Goal: Information Seeking & Learning: Check status

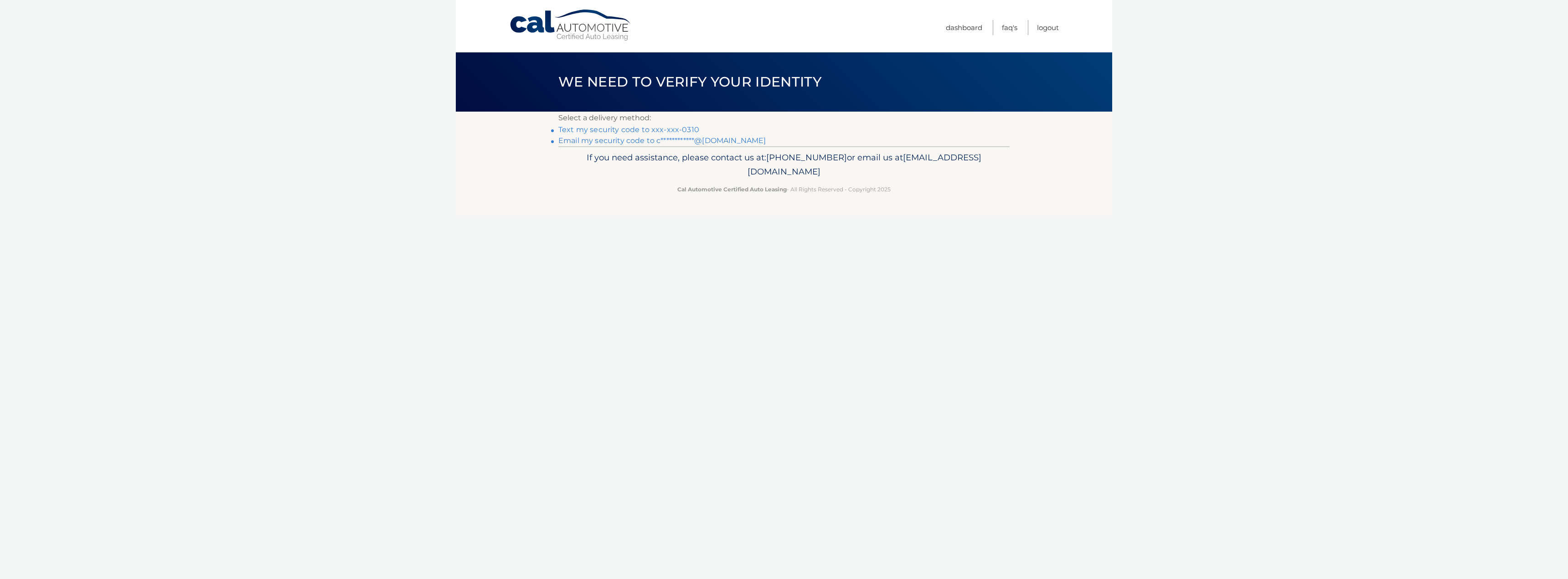
click at [662, 130] on link "Text my security code to xxx-xxx-0310" at bounding box center [628, 130] width 141 height 9
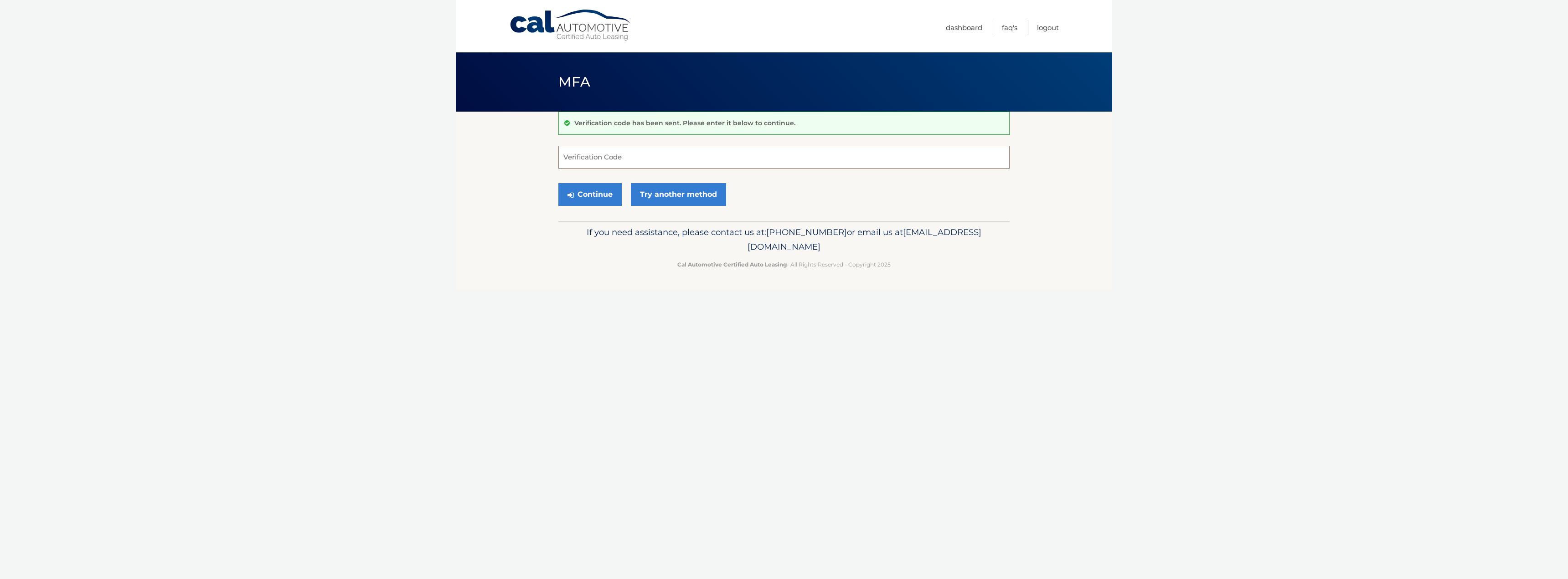
click at [666, 156] on input "Verification Code" at bounding box center [783, 157] width 451 height 23
type input "252363"
click at [558, 183] on button "Continue" at bounding box center [590, 194] width 63 height 23
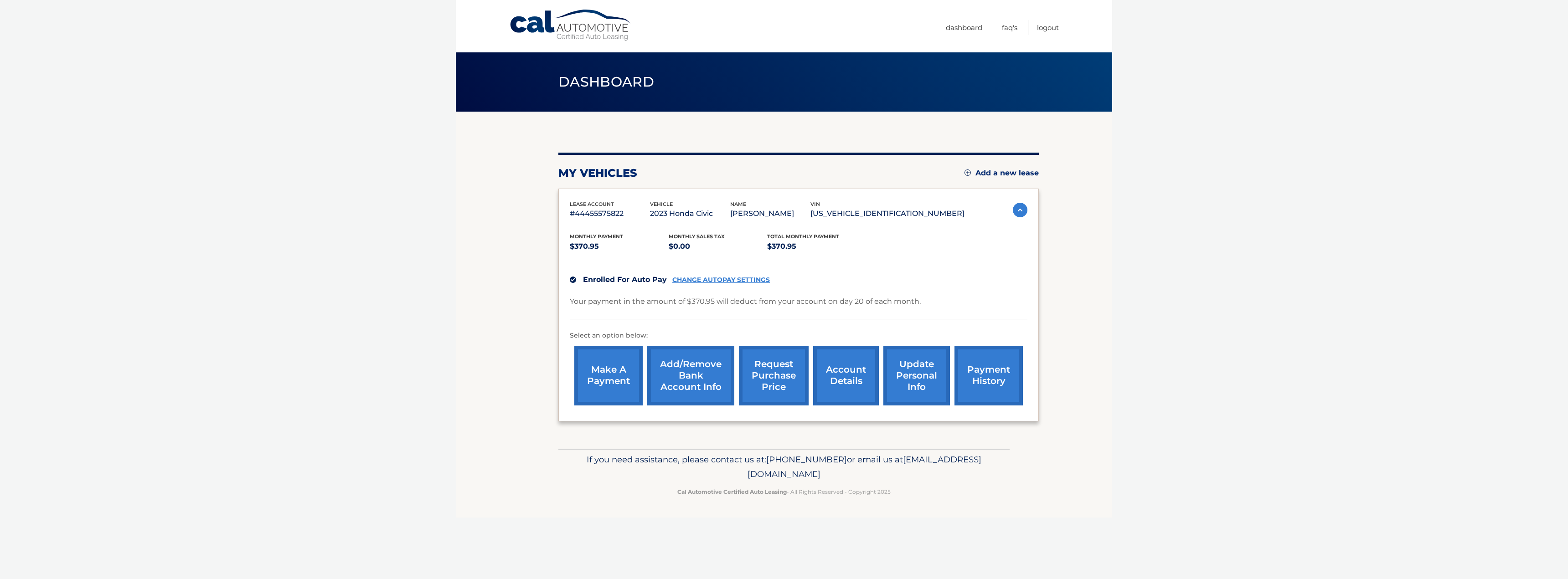
click at [853, 376] on link "account details" at bounding box center [846, 375] width 66 height 60
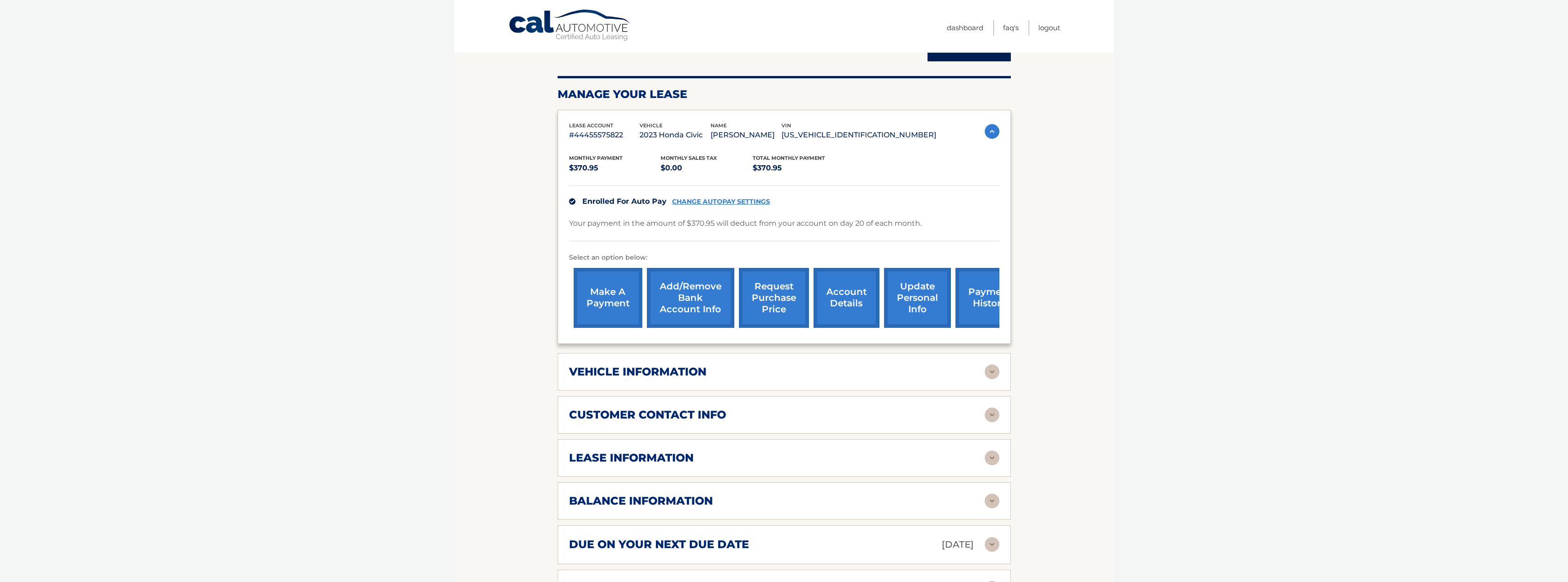
scroll to position [138, 0]
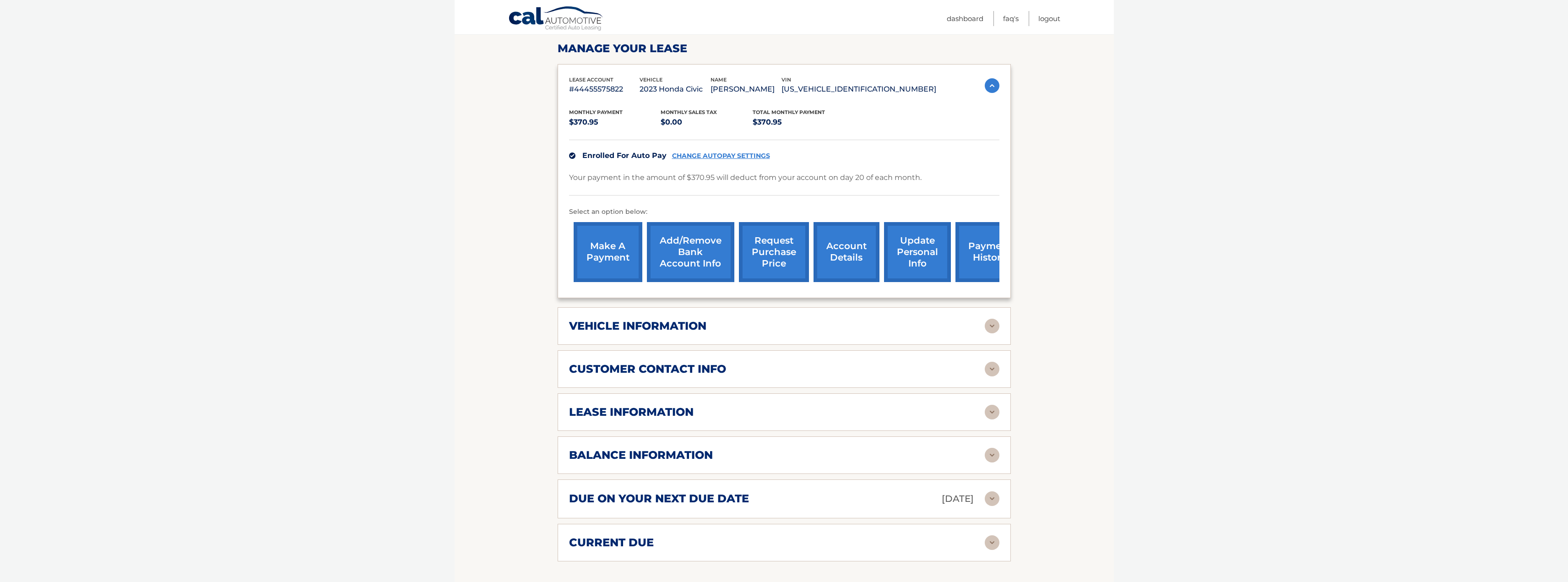
click at [878, 331] on div "vehicle information" at bounding box center [777, 326] width 416 height 13
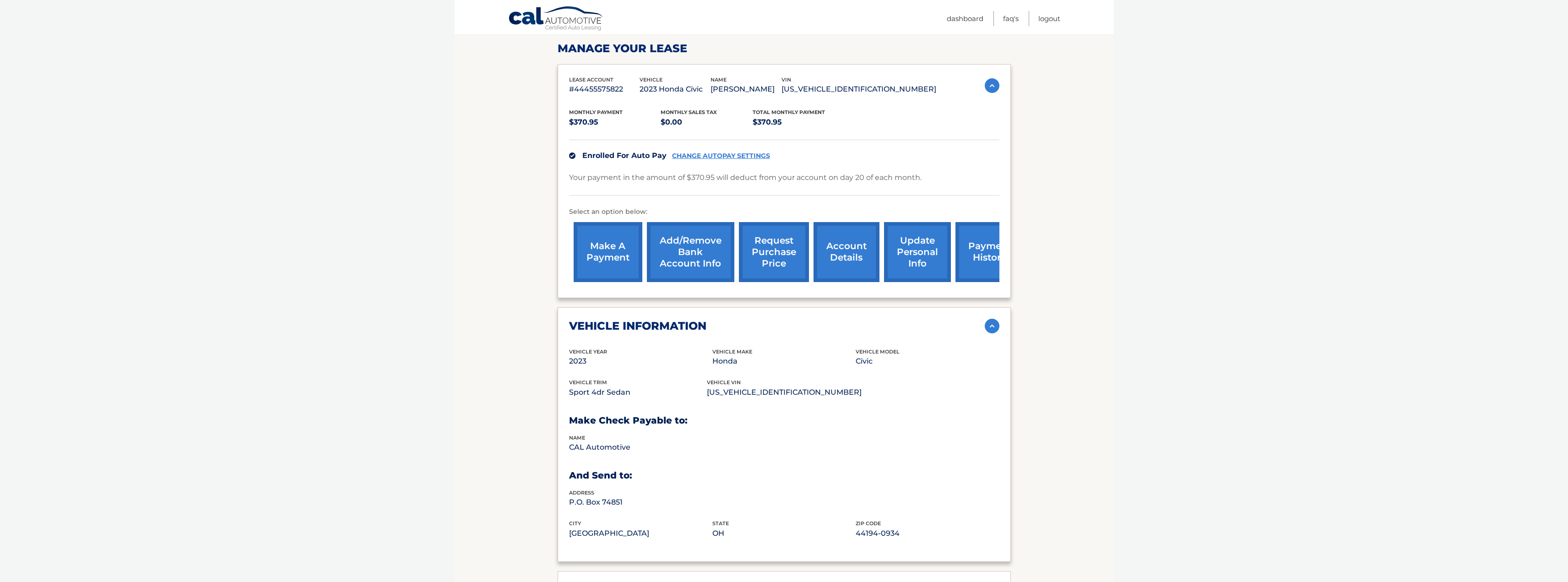
scroll to position [320, 0]
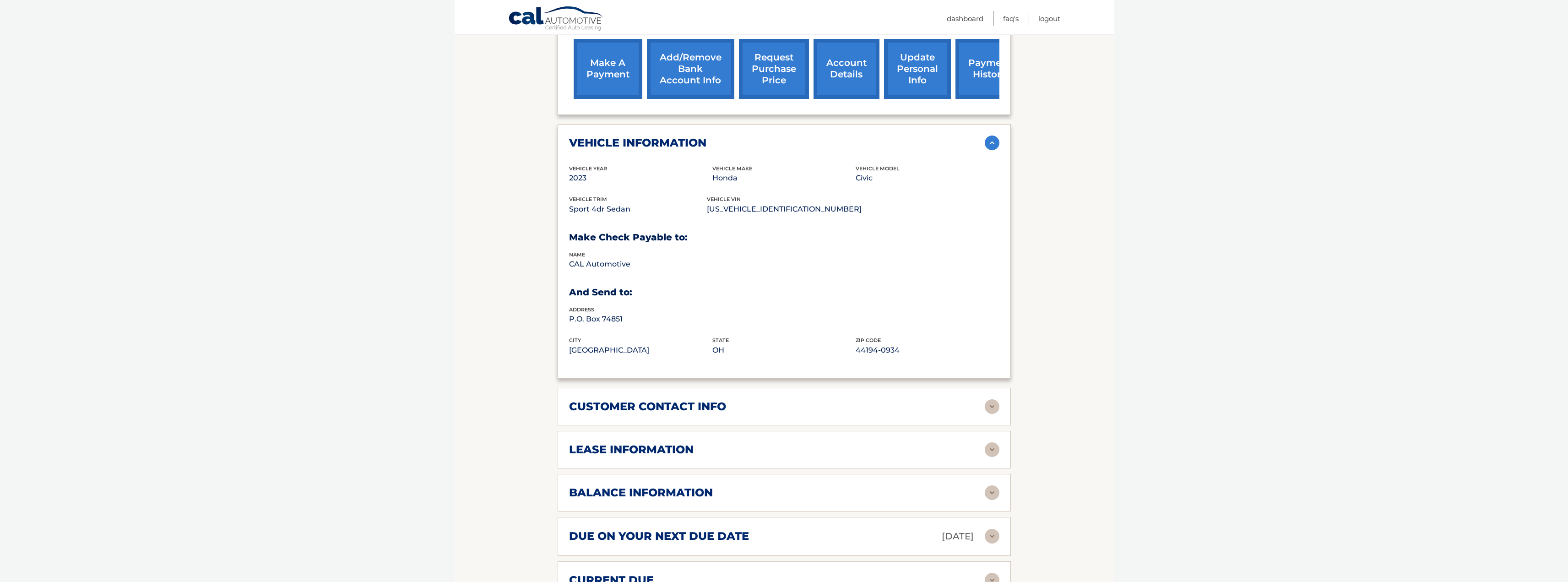
click at [834, 400] on div "customer contact info" at bounding box center [777, 407] width 416 height 13
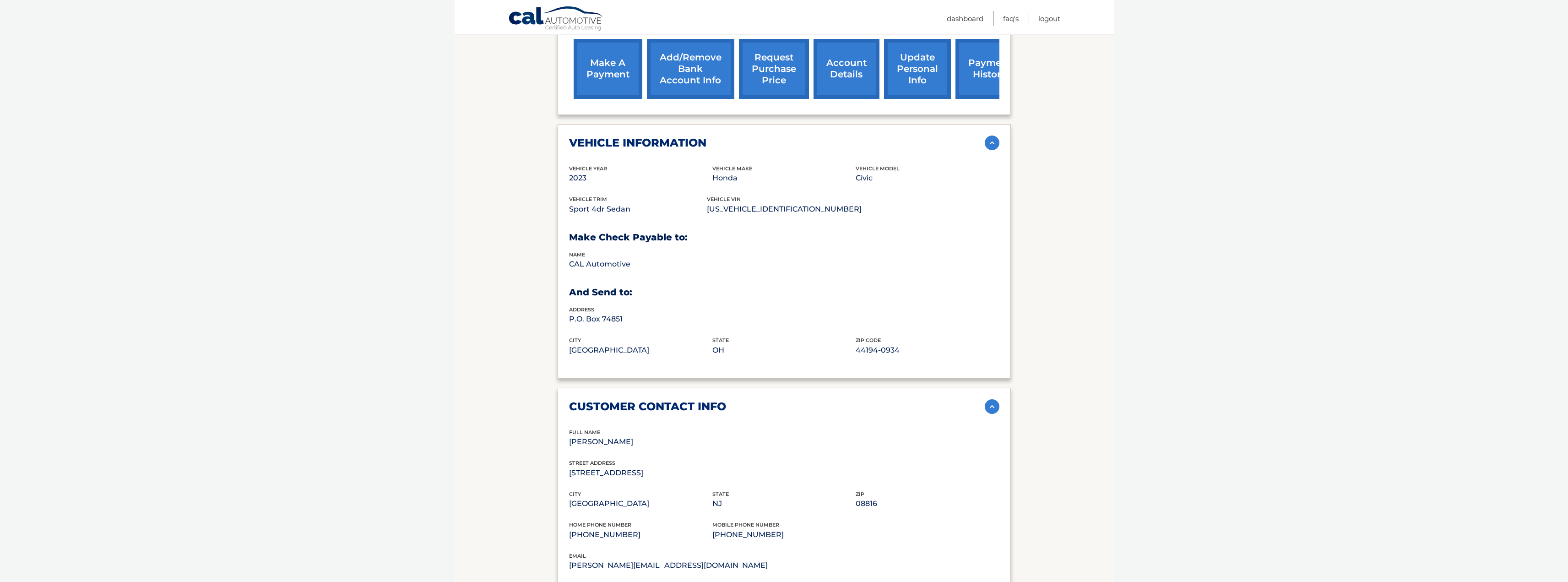
scroll to position [641, 0]
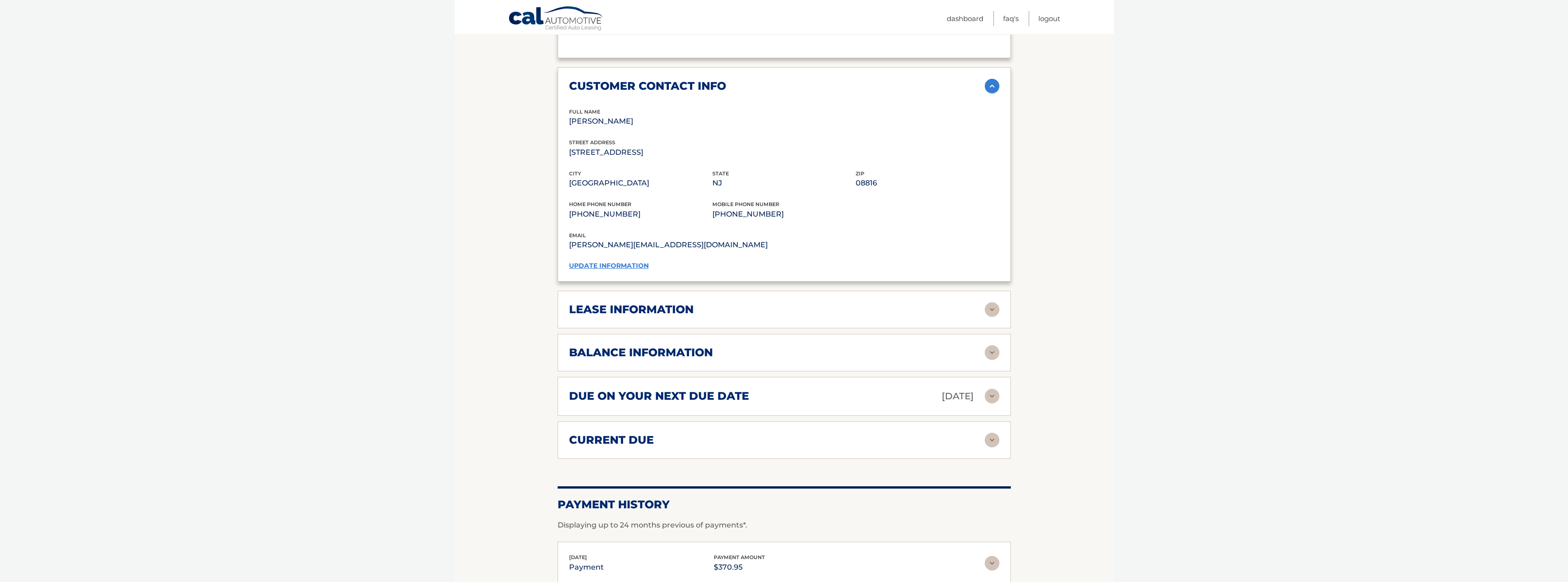
click at [820, 314] on div "lease information" at bounding box center [777, 309] width 416 height 13
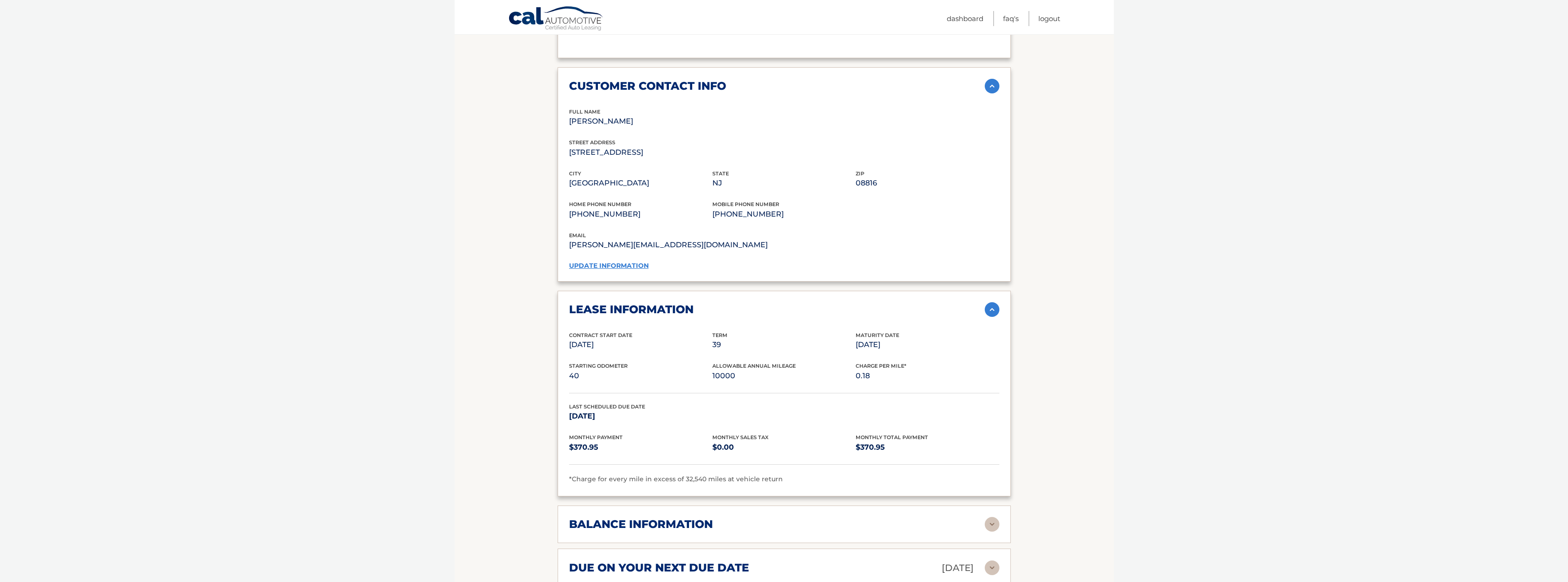
drag, startPoint x: 757, startPoint y: 520, endPoint x: 761, endPoint y: 508, distance: 12.6
click at [757, 520] on div "balance information" at bounding box center [777, 524] width 416 height 13
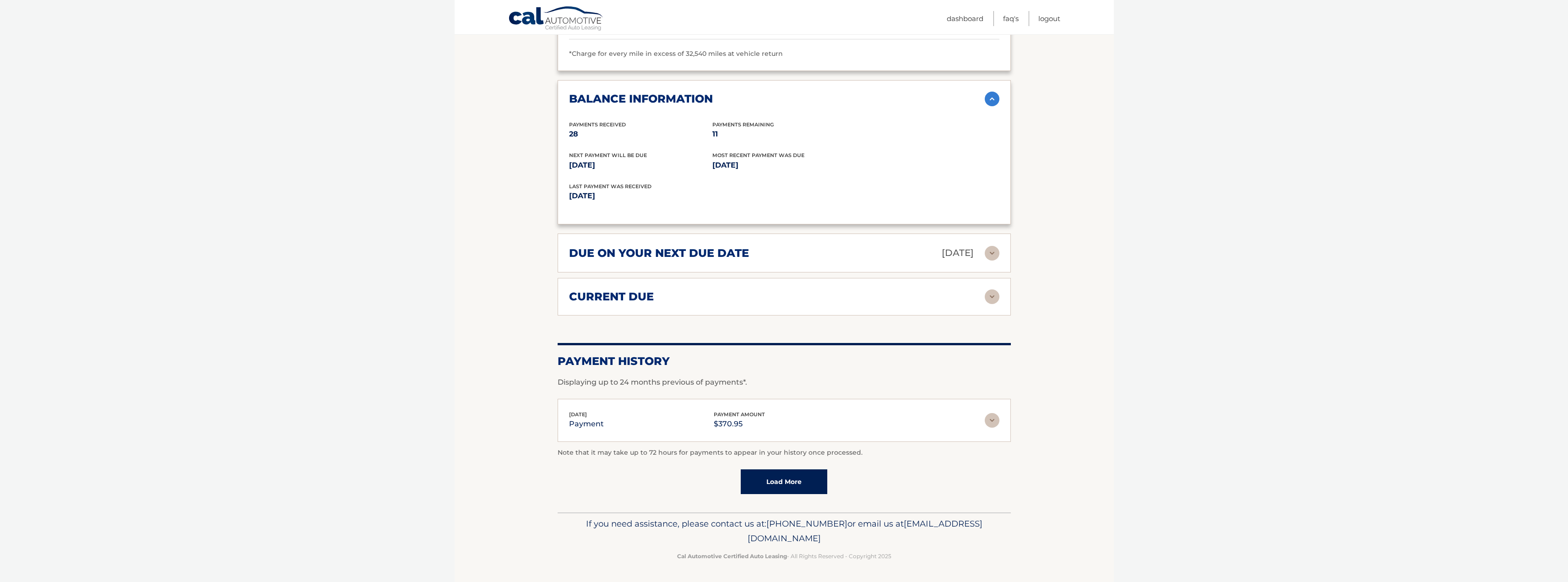
click at [675, 295] on div "current due" at bounding box center [777, 297] width 416 height 13
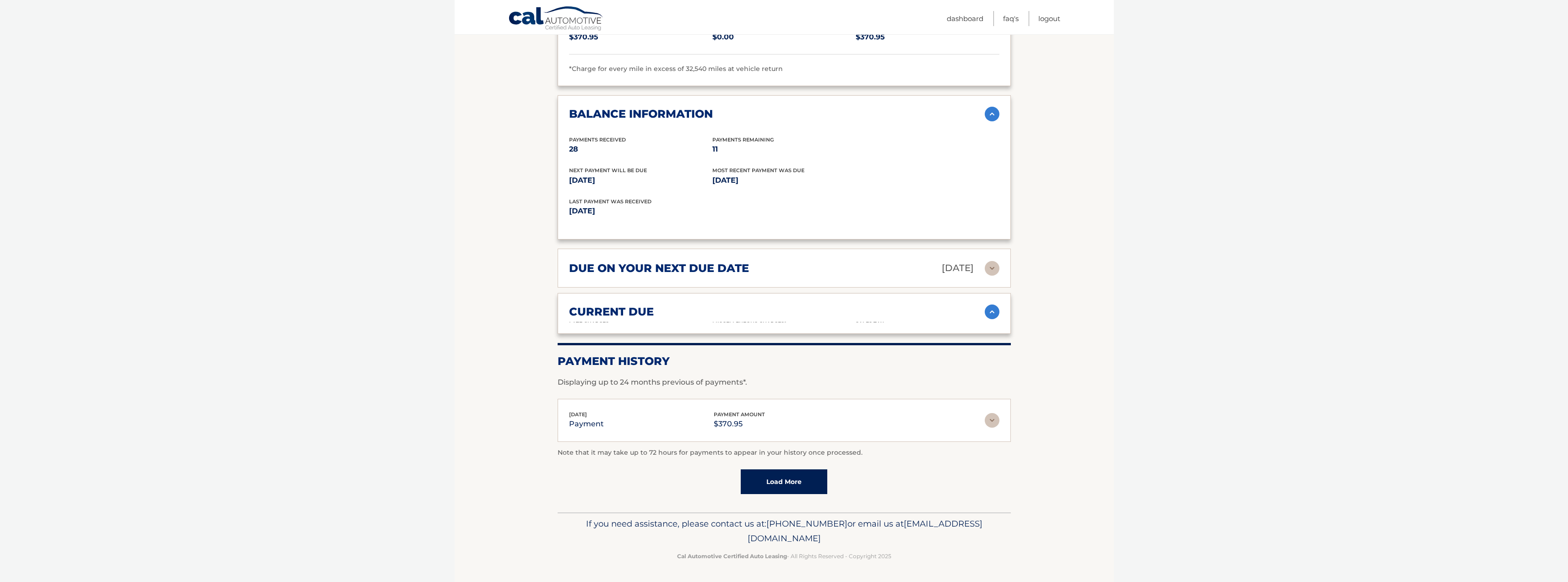
scroll to position [1066, 0]
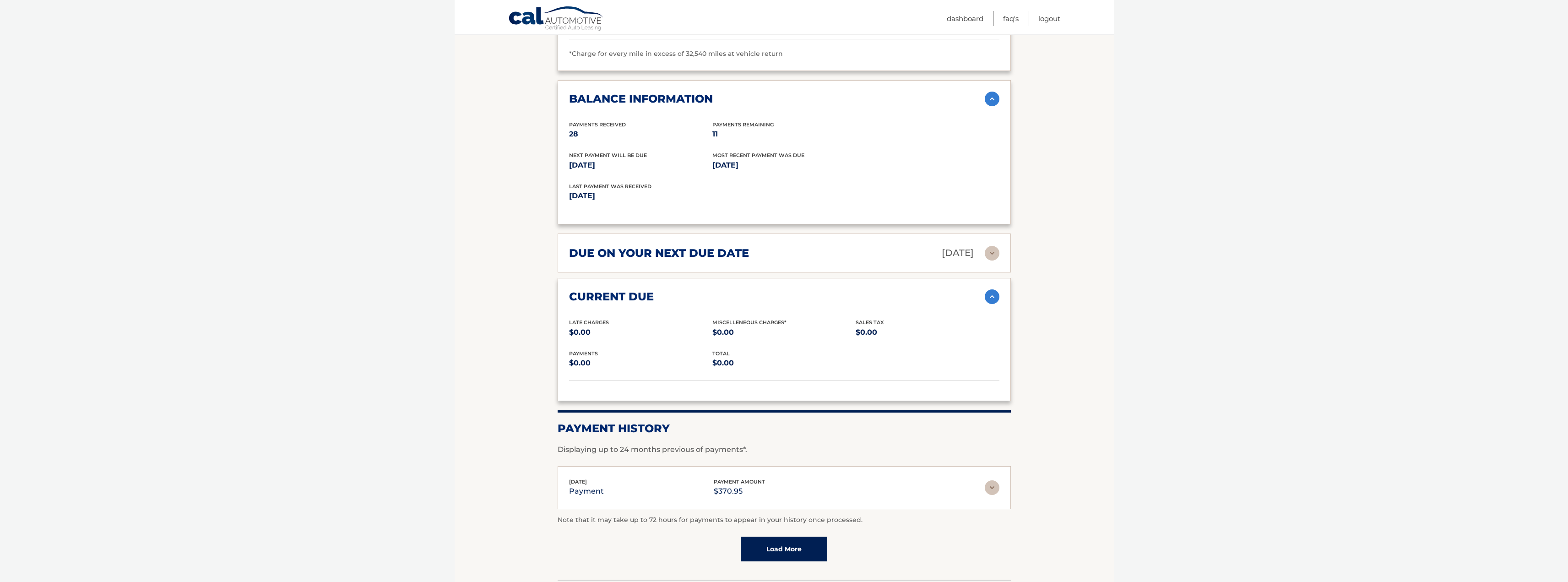
click at [705, 256] on h2 "due on your next due date" at bounding box center [659, 253] width 180 height 13
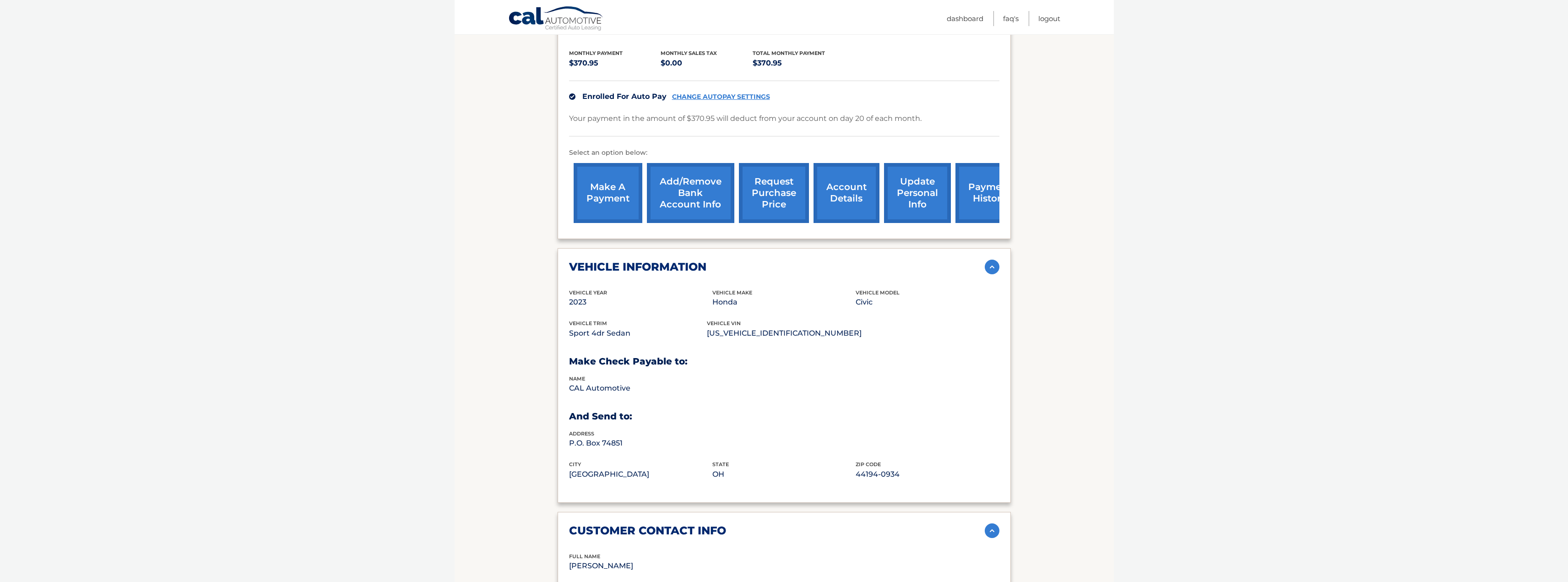
scroll to position [0, 0]
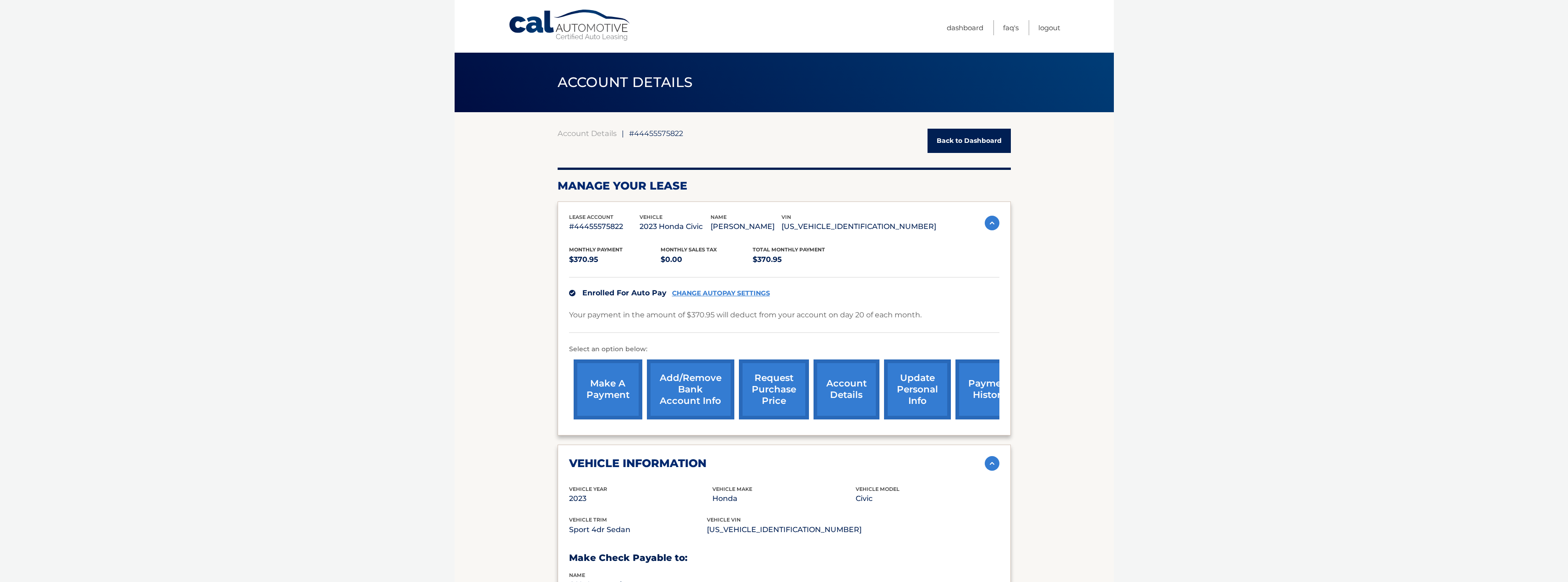
click at [787, 405] on link "request purchase price" at bounding box center [774, 389] width 70 height 60
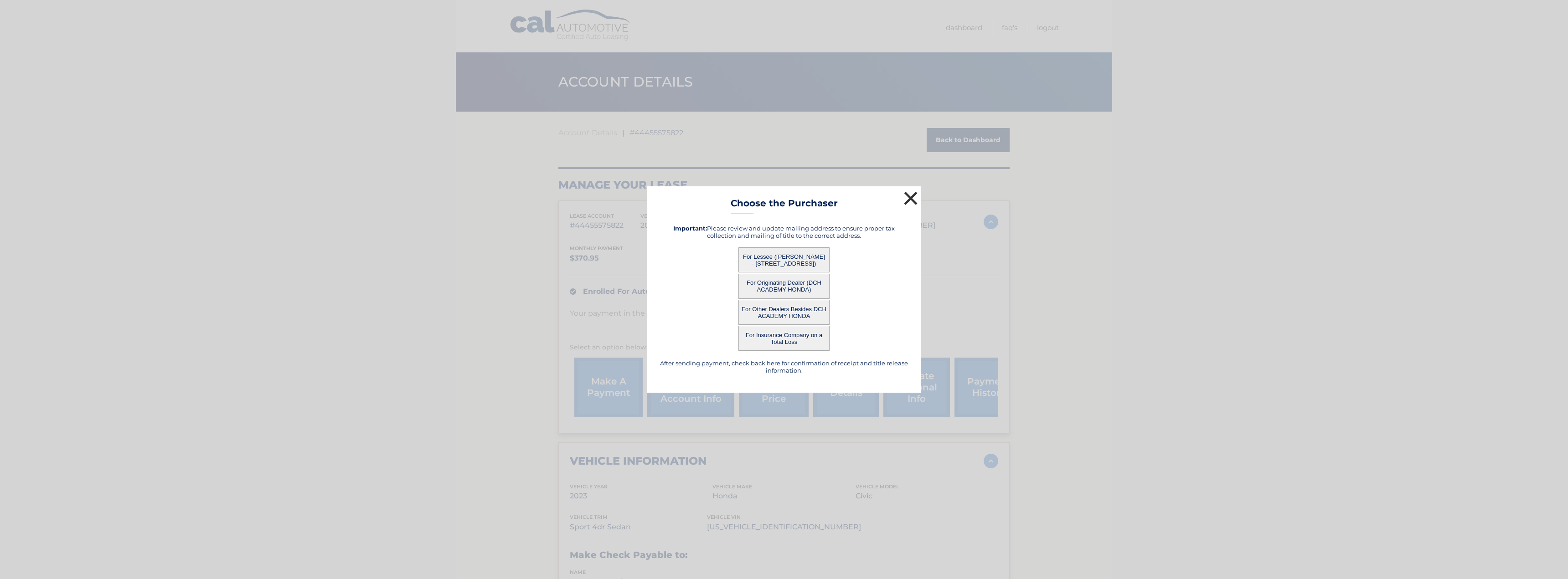
drag, startPoint x: 911, startPoint y: 202, endPoint x: 858, endPoint y: 331, distance: 139.5
click at [858, 331] on div "× Choose the Purchaser After sending payment, check back here for confirmation …" at bounding box center [783, 289] width 273 height 206
click at [786, 339] on button "For Insurance Company on a Total Loss" at bounding box center [784, 338] width 91 height 25
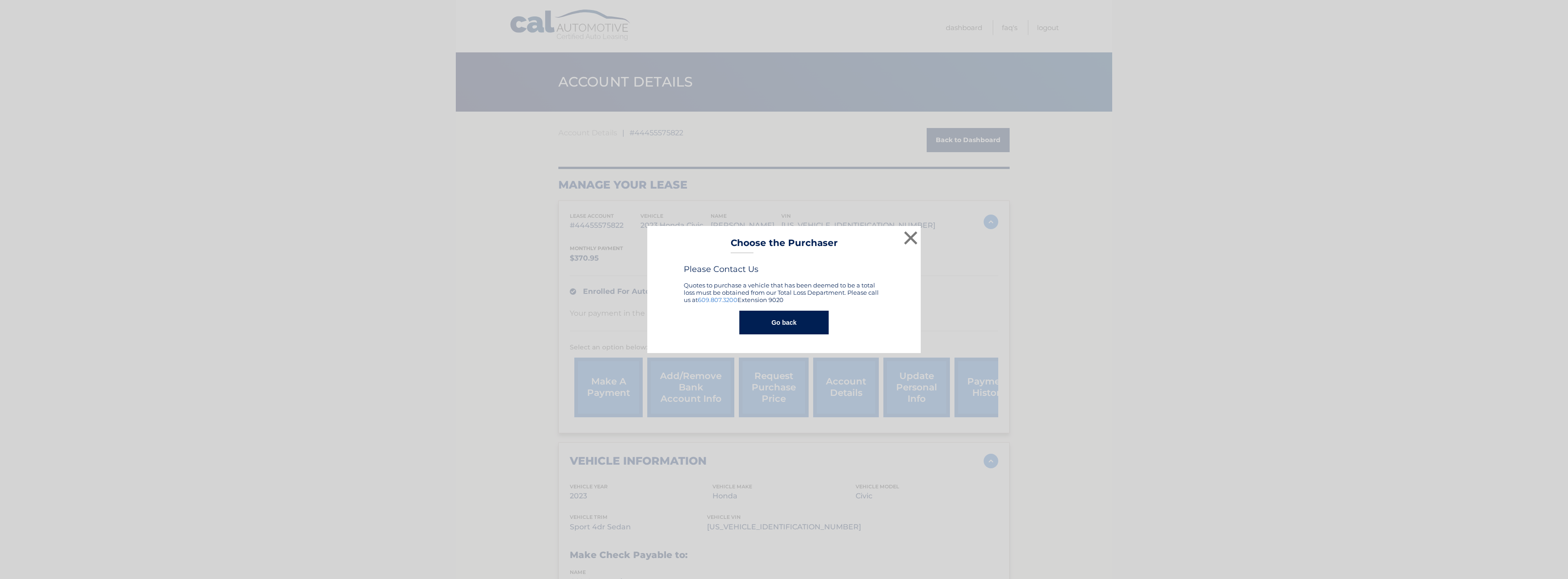
click at [789, 320] on button "Go back" at bounding box center [784, 322] width 89 height 24
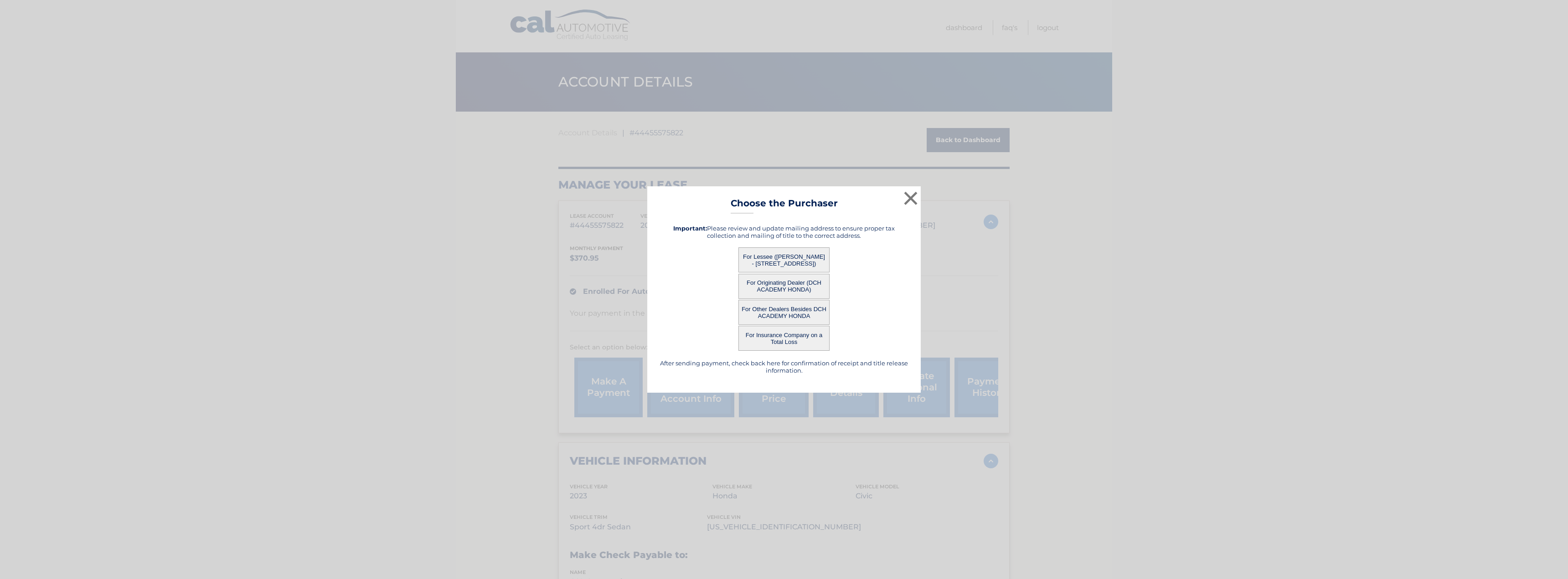
click at [788, 260] on button "For Lessee ([PERSON_NAME] - [STREET_ADDRESS])" at bounding box center [784, 260] width 91 height 25
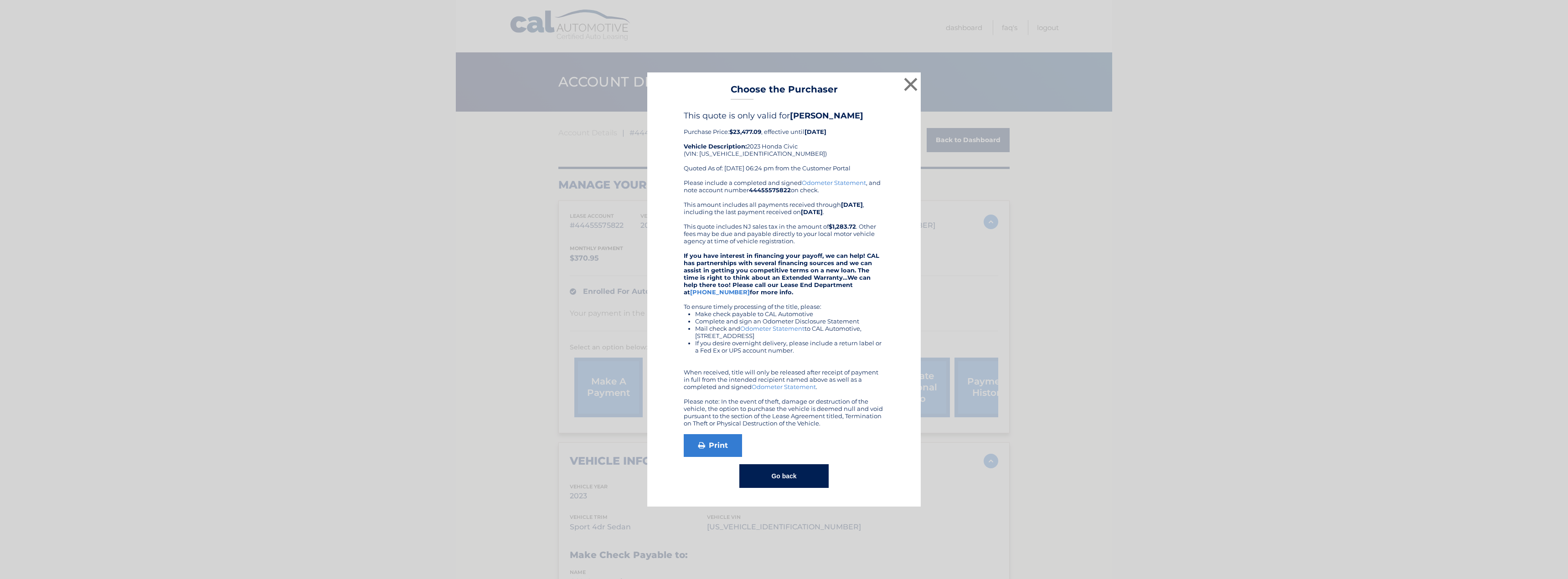
click at [785, 476] on button "Go back" at bounding box center [784, 476] width 89 height 24
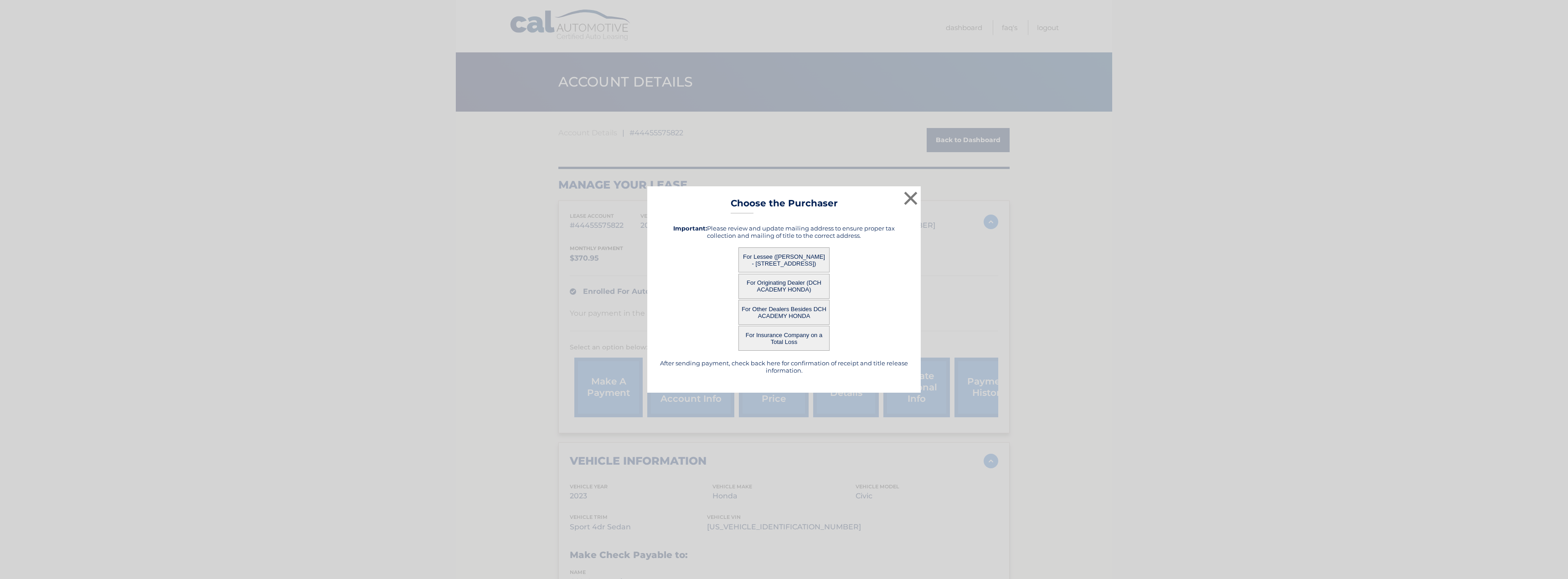
click at [780, 286] on button "For Originating Dealer (DCH ACADEMY HONDA)" at bounding box center [784, 286] width 91 height 25
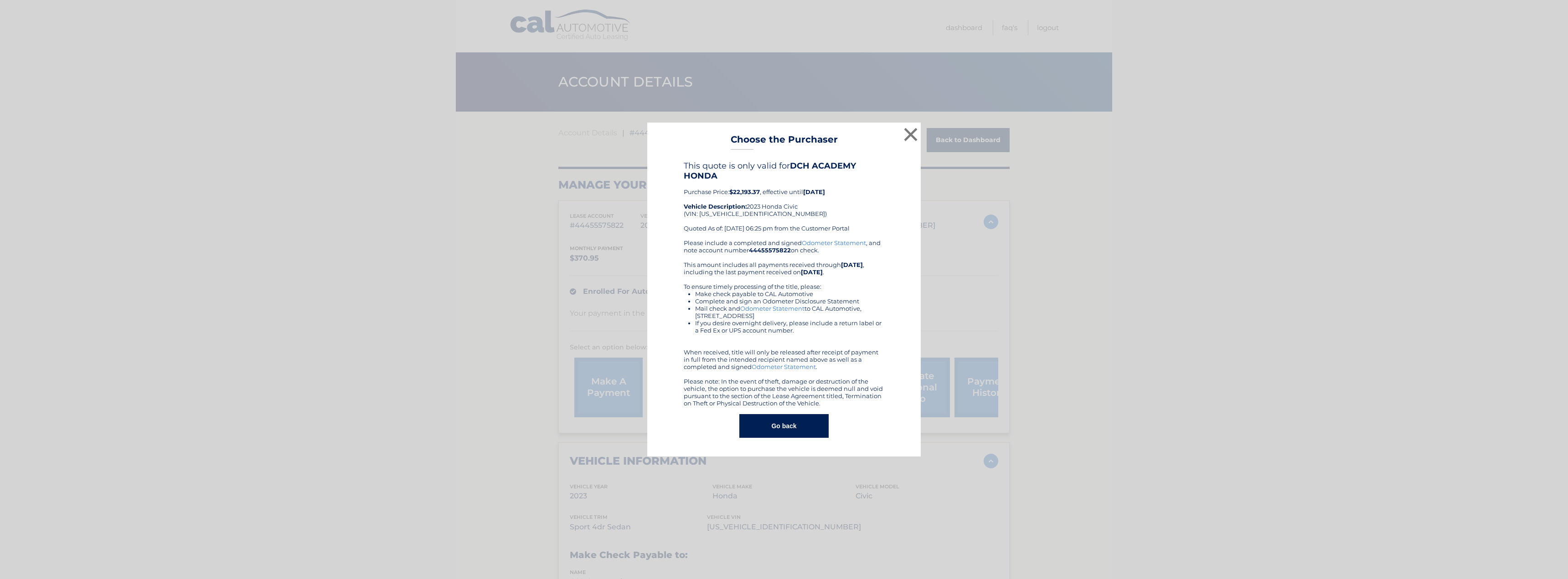
drag, startPoint x: 841, startPoint y: 189, endPoint x: 685, endPoint y: 192, distance: 156.0
click at [685, 192] on div "This quote is only valid for DCH ACADEMY HONDA Purchase Price: $22,193.37 , eff…" at bounding box center [783, 199] width 200 height 78
click at [912, 135] on button "×" at bounding box center [911, 134] width 18 height 18
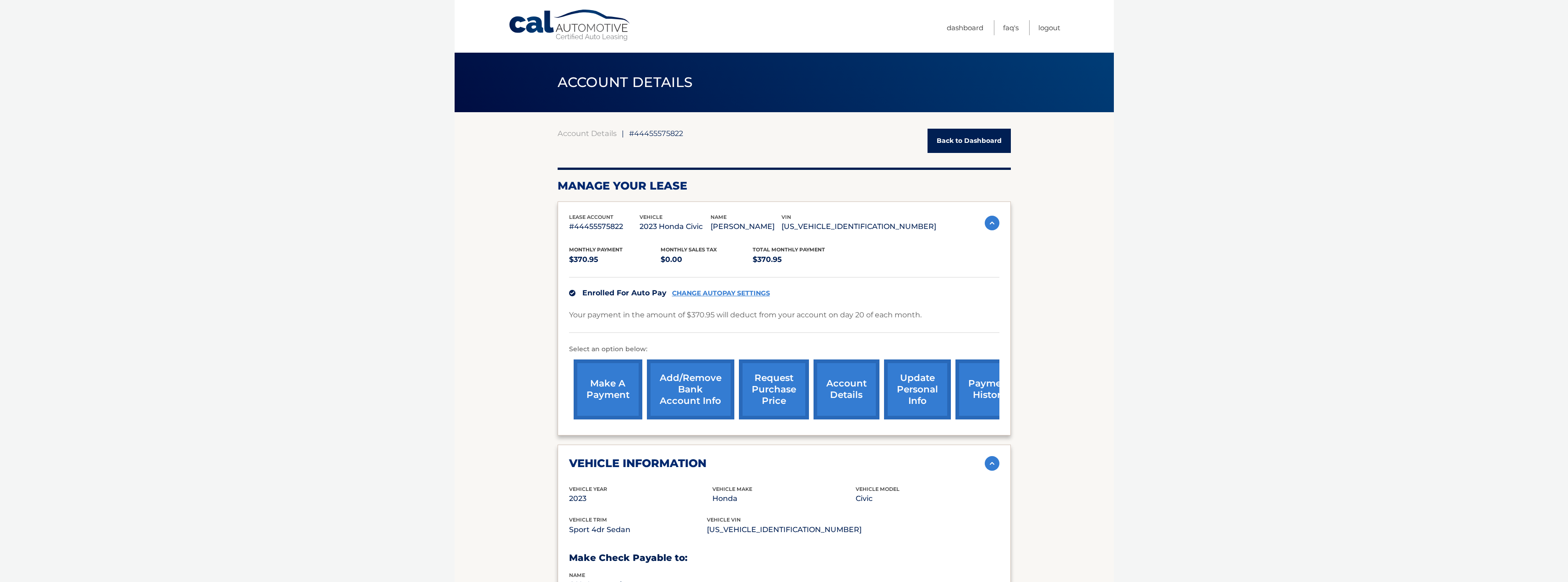
drag, startPoint x: 1265, startPoint y: 325, endPoint x: 1209, endPoint y: 340, distance: 58.0
click at [1262, 325] on body "Cal Automotive Menu Dashboard FAQ's Logout ← |" at bounding box center [784, 291] width 1568 height 582
